Goal: Navigation & Orientation: Go to known website

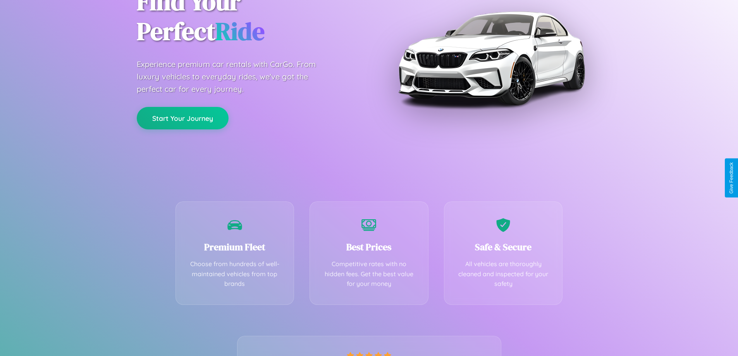
scroll to position [153, 0]
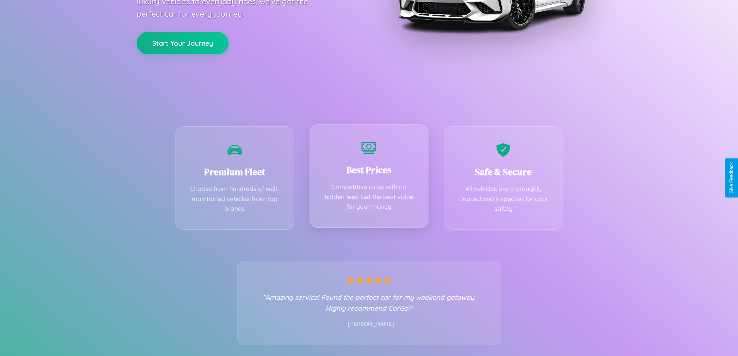
click at [369, 178] on div "Best Prices Competitive rates with no hidden fees. Get the best value for your …" at bounding box center [369, 175] width 119 height 103
click at [182, 42] on button "Start Your Journey" at bounding box center [183, 42] width 92 height 22
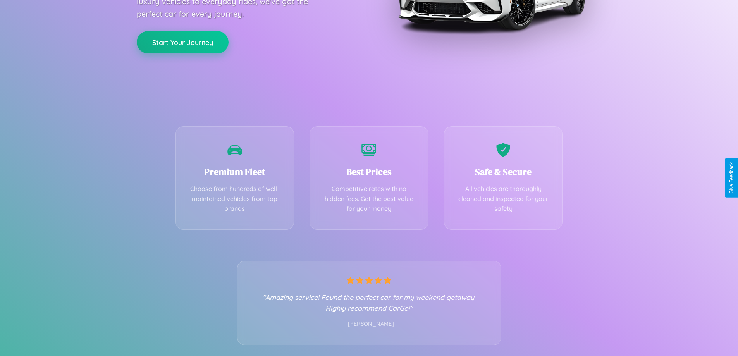
click at [182, 42] on button "Start Your Journey" at bounding box center [183, 42] width 92 height 22
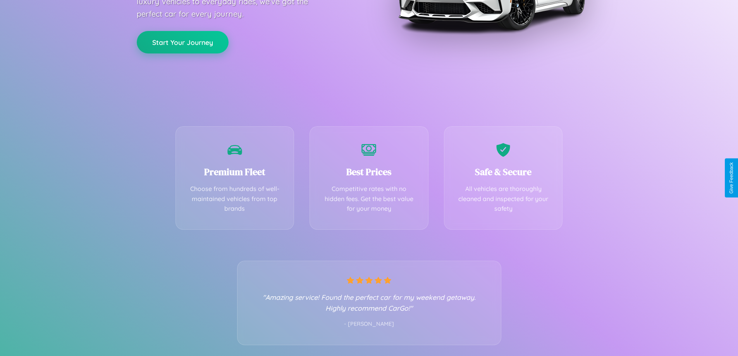
click at [182, 42] on button "Start Your Journey" at bounding box center [183, 42] width 92 height 22
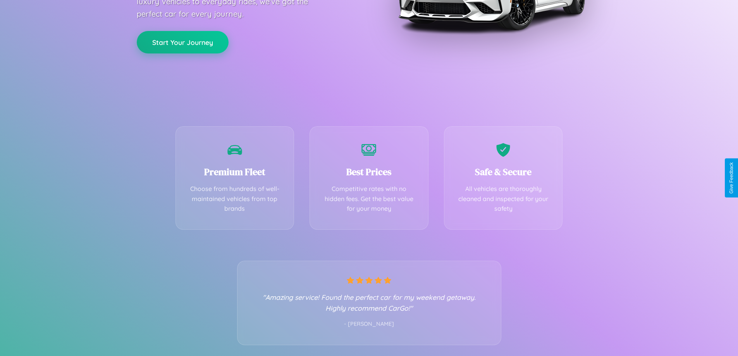
click at [182, 42] on button "Start Your Journey" at bounding box center [183, 42] width 92 height 22
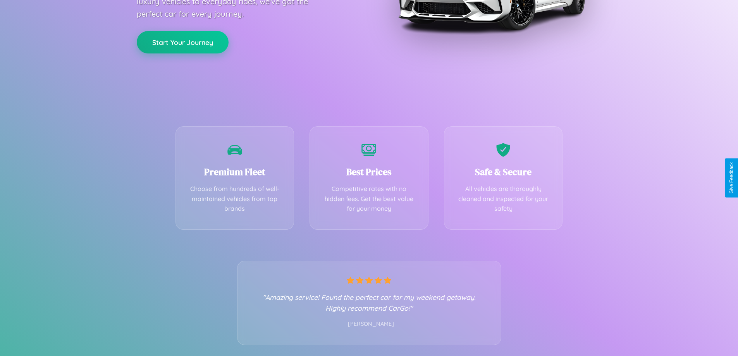
click at [182, 42] on button "Start Your Journey" at bounding box center [183, 42] width 92 height 22
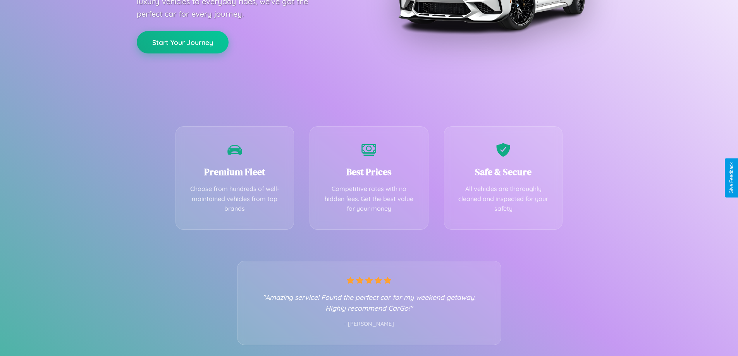
click at [182, 42] on button "Start Your Journey" at bounding box center [183, 42] width 92 height 22
